Goal: Task Accomplishment & Management: Use online tool/utility

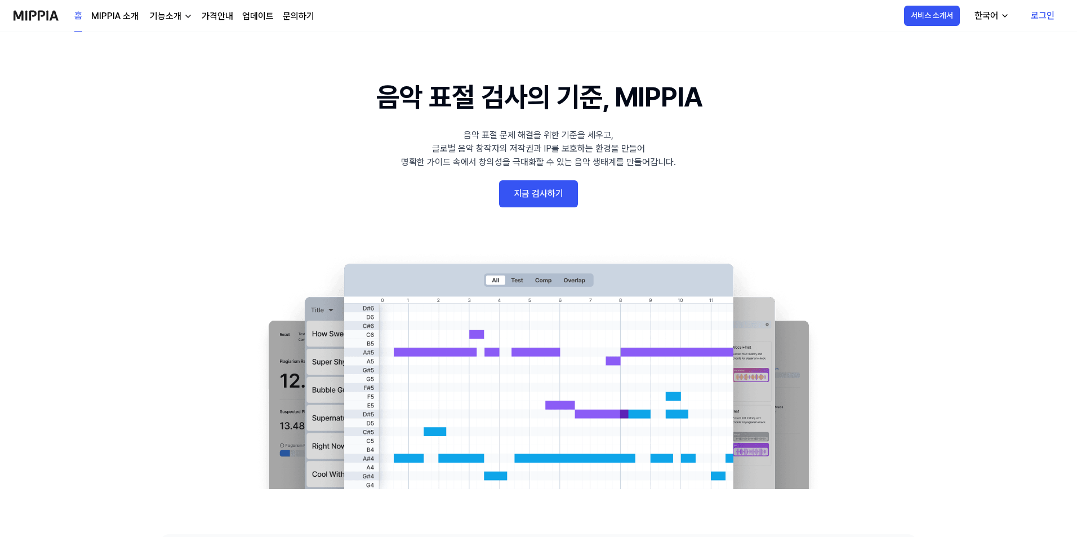
click at [1045, 16] on link "로그인" at bounding box center [1043, 16] width 42 height 32
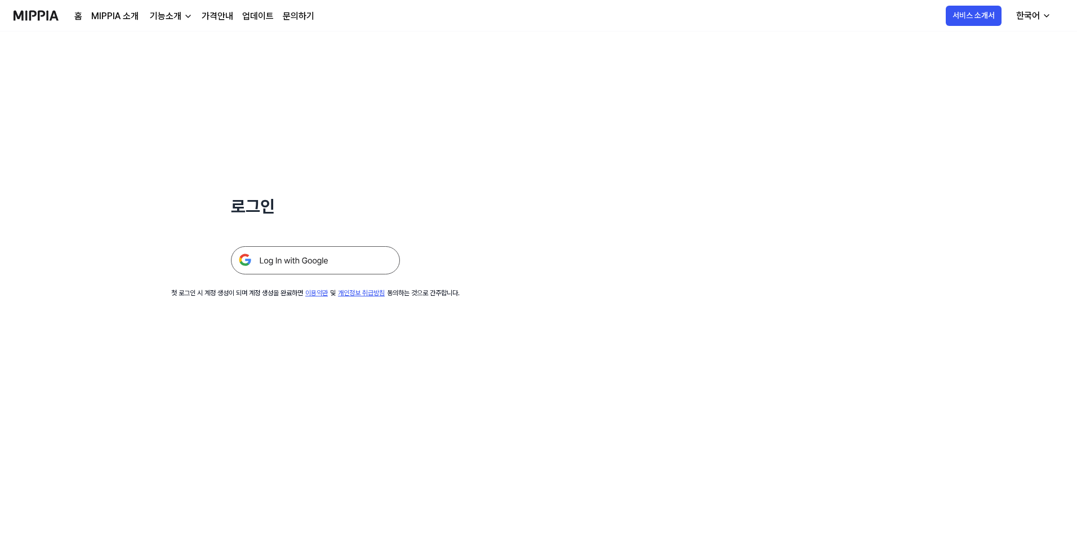
click at [310, 264] on img at bounding box center [315, 260] width 169 height 28
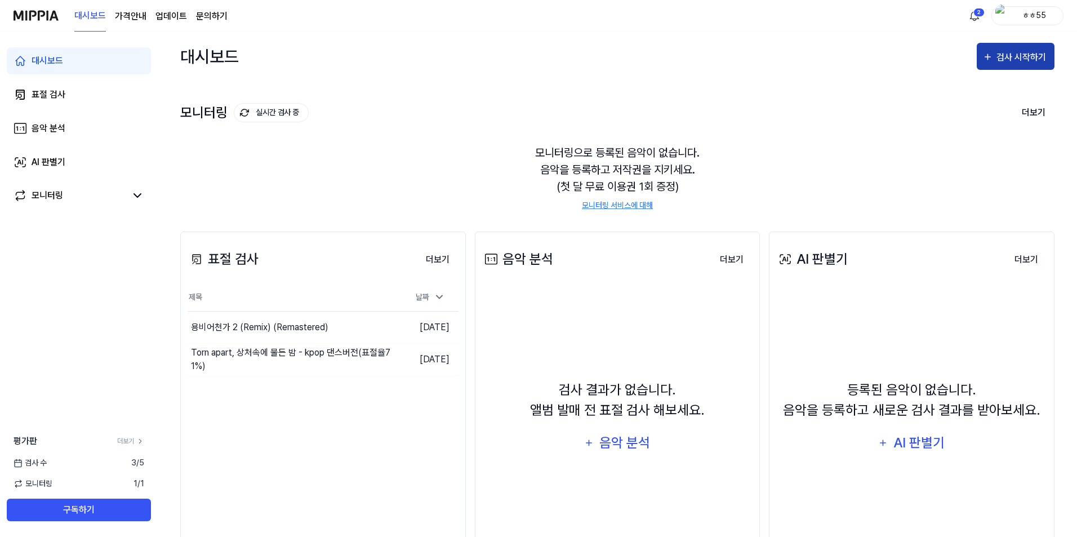
click at [1011, 59] on div "검사 시작하기" at bounding box center [1023, 57] width 52 height 15
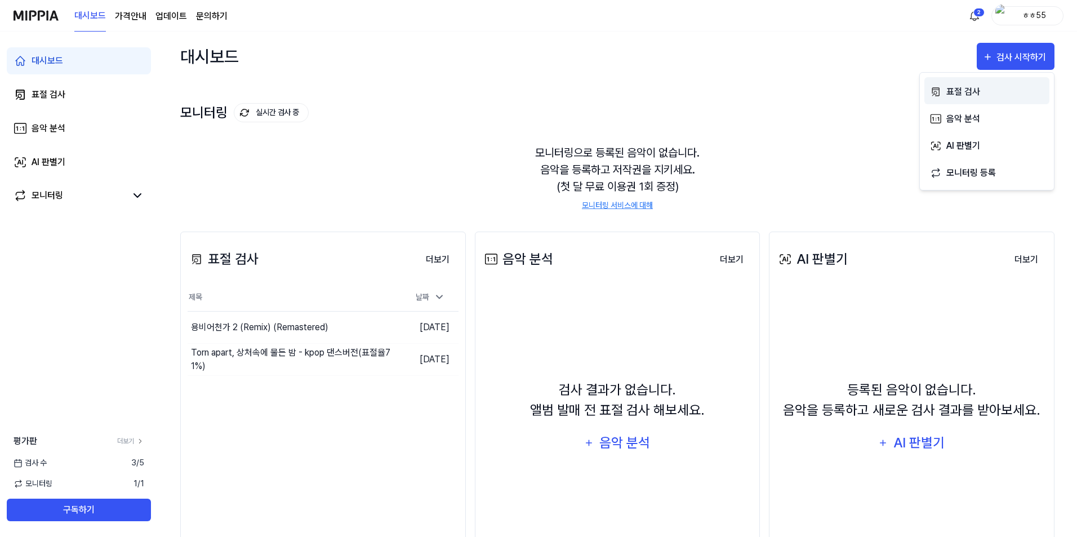
click at [963, 90] on div "표절 검사" at bounding box center [996, 92] width 98 height 15
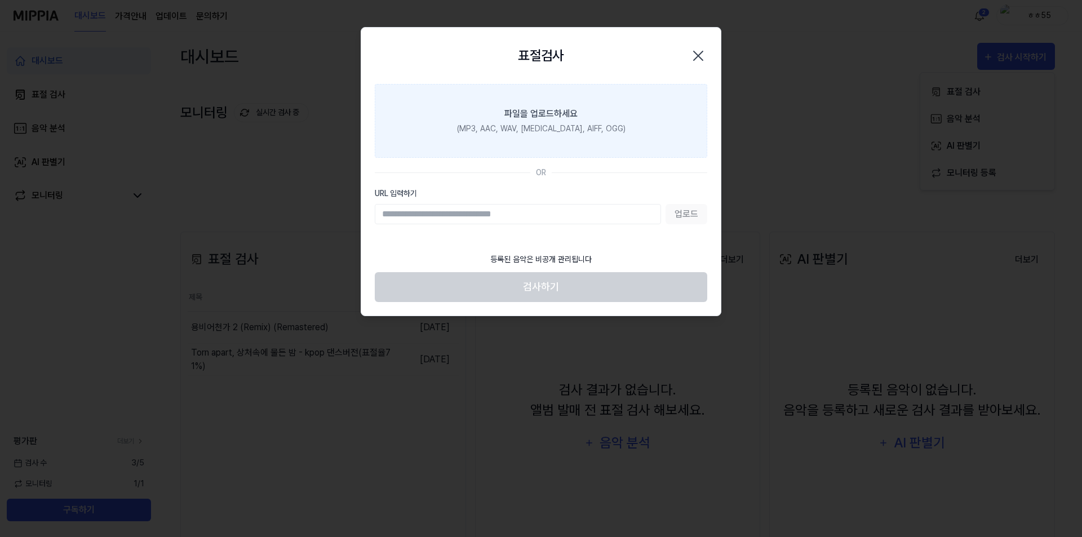
click at [513, 126] on div "(MP3, AAC, WAV, [MEDICAL_DATA], AIFF, OGG)" at bounding box center [541, 129] width 168 height 12
click at [0, 0] on input "파일을 업로드하세요 (MP3, AAC, WAV, [MEDICAL_DATA], AIFF, OGG)" at bounding box center [0, 0] width 0 height 0
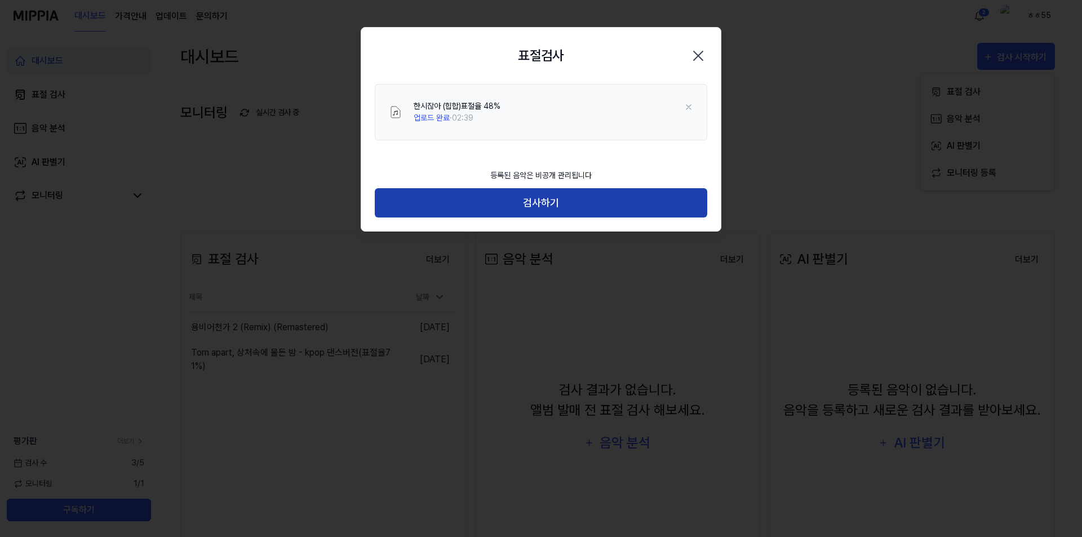
click at [544, 207] on button "검사하기" at bounding box center [541, 203] width 332 height 30
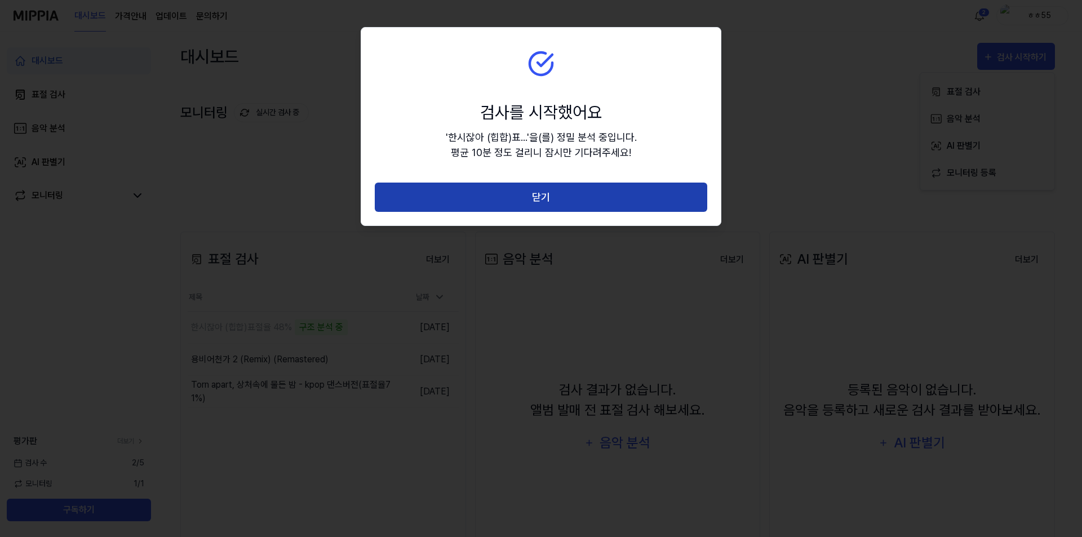
click at [548, 201] on button "닫기" at bounding box center [541, 198] width 332 height 30
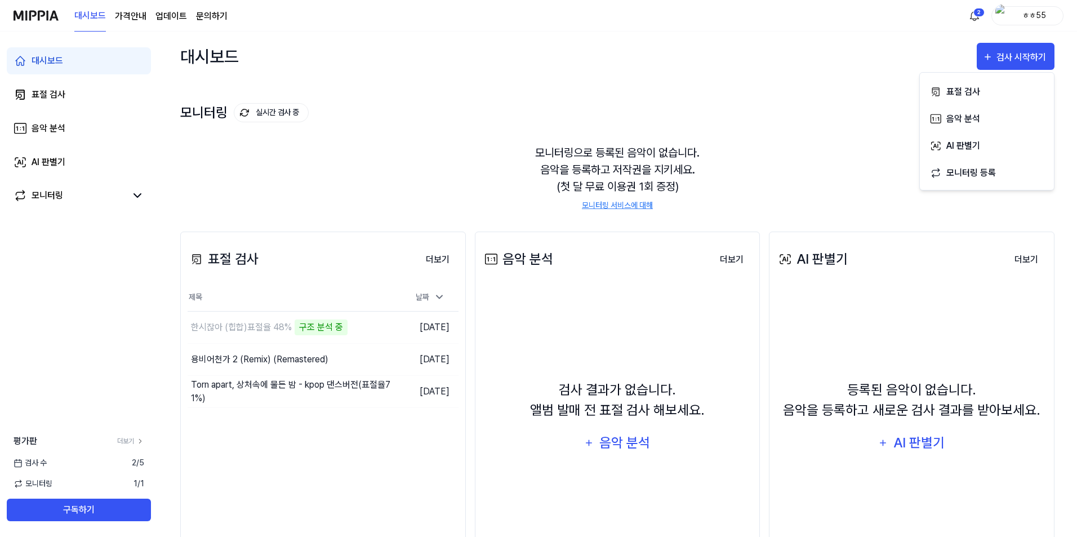
click at [41, 320] on div "대시보드 표절 검사 음악 분석 AI 판별기 모니터링 평가판 더보기 검사 [DATE] 모니터링 1 / 1 구독하기" at bounding box center [79, 284] width 158 height 505
click at [51, 353] on div "대시보드 표절 검사 음악 분석 AI 판별기 모니터링 평가판 더보기 검사 [DATE] 모니터링 1 / 1 구독하기" at bounding box center [79, 284] width 158 height 505
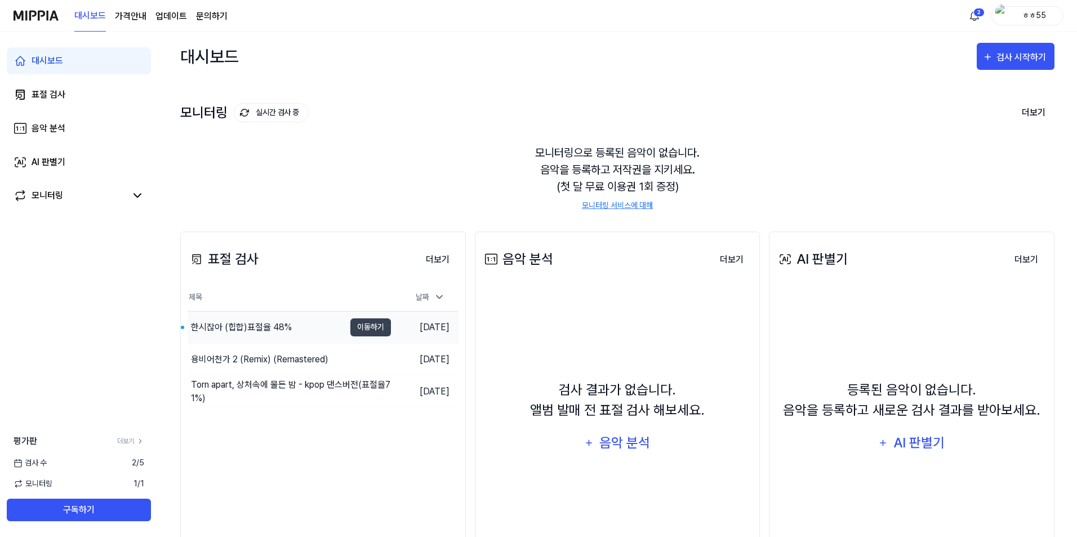
click at [238, 329] on div "한시잖아 (힙합)표절율 48%" at bounding box center [241, 328] width 101 height 14
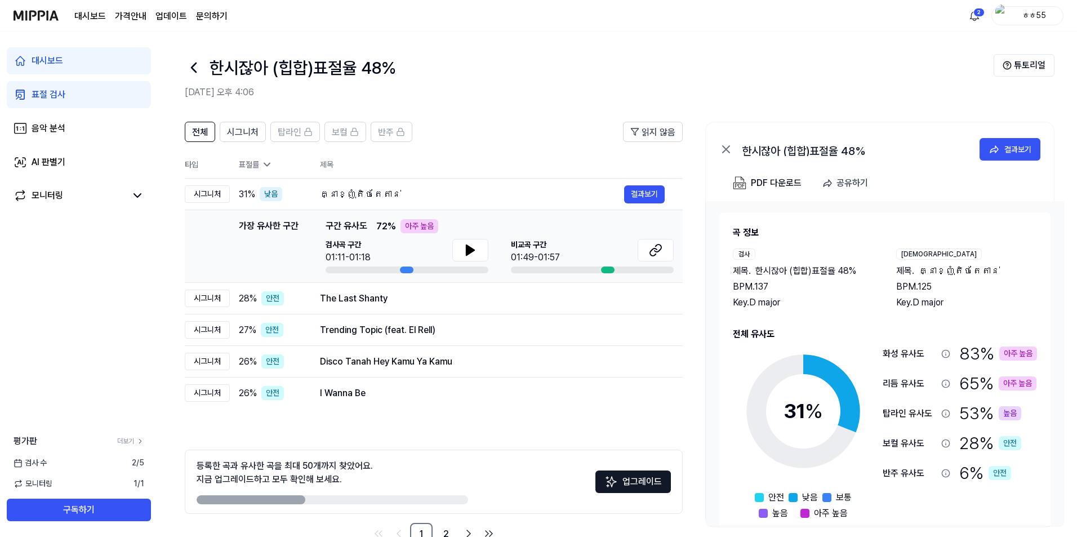
click at [0, 349] on div "대시보드 표절 검사 음악 분석 AI 판별기 모니터링 평가판 더보기 검사 [DATE] 모니터링 1 / 1 구독하기" at bounding box center [79, 284] width 158 height 505
click at [467, 250] on icon at bounding box center [471, 250] width 8 height 10
click at [470, 252] on icon at bounding box center [471, 250] width 14 height 14
click at [654, 250] on icon at bounding box center [656, 250] width 14 height 14
click at [358, 301] on div "The Last Shanty" at bounding box center [472, 299] width 304 height 14
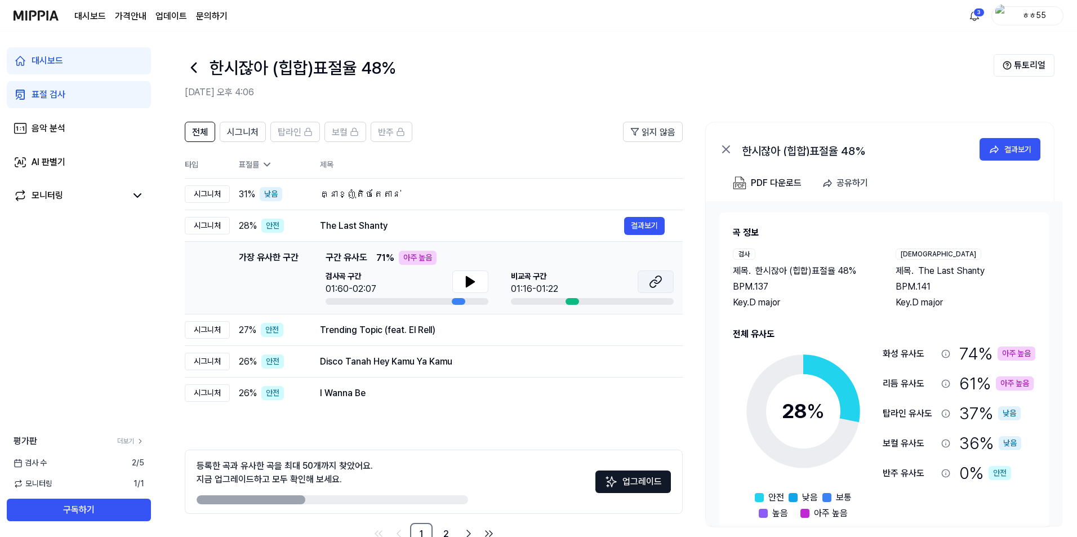
click at [651, 279] on icon at bounding box center [656, 282] width 14 height 14
click at [477, 282] on icon at bounding box center [471, 282] width 14 height 14
click at [470, 283] on icon at bounding box center [471, 282] width 14 height 14
